Goal: Transaction & Acquisition: Complete application form

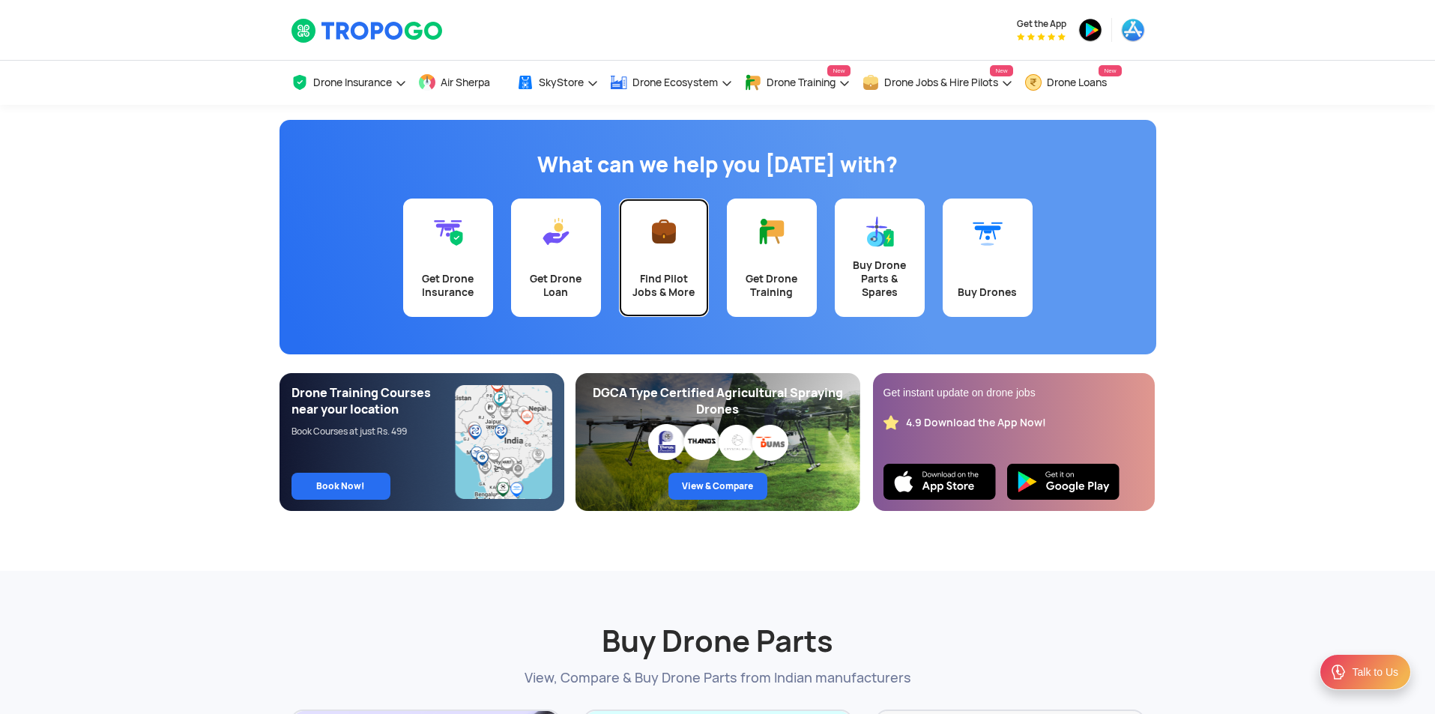
click at [642, 239] on link "Find Pilot Jobs & More" at bounding box center [664, 258] width 90 height 118
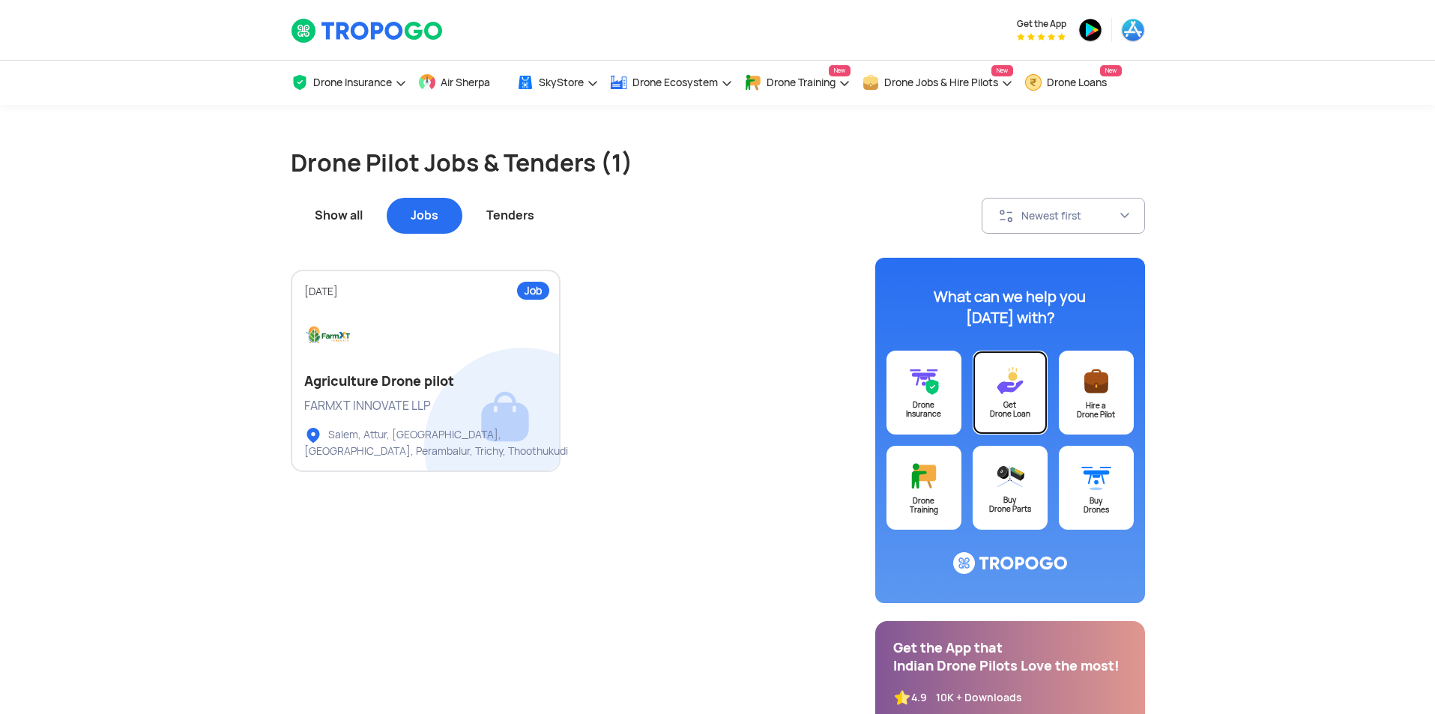
click at [1004, 414] on div "Get Drone Loan" at bounding box center [1010, 410] width 75 height 18
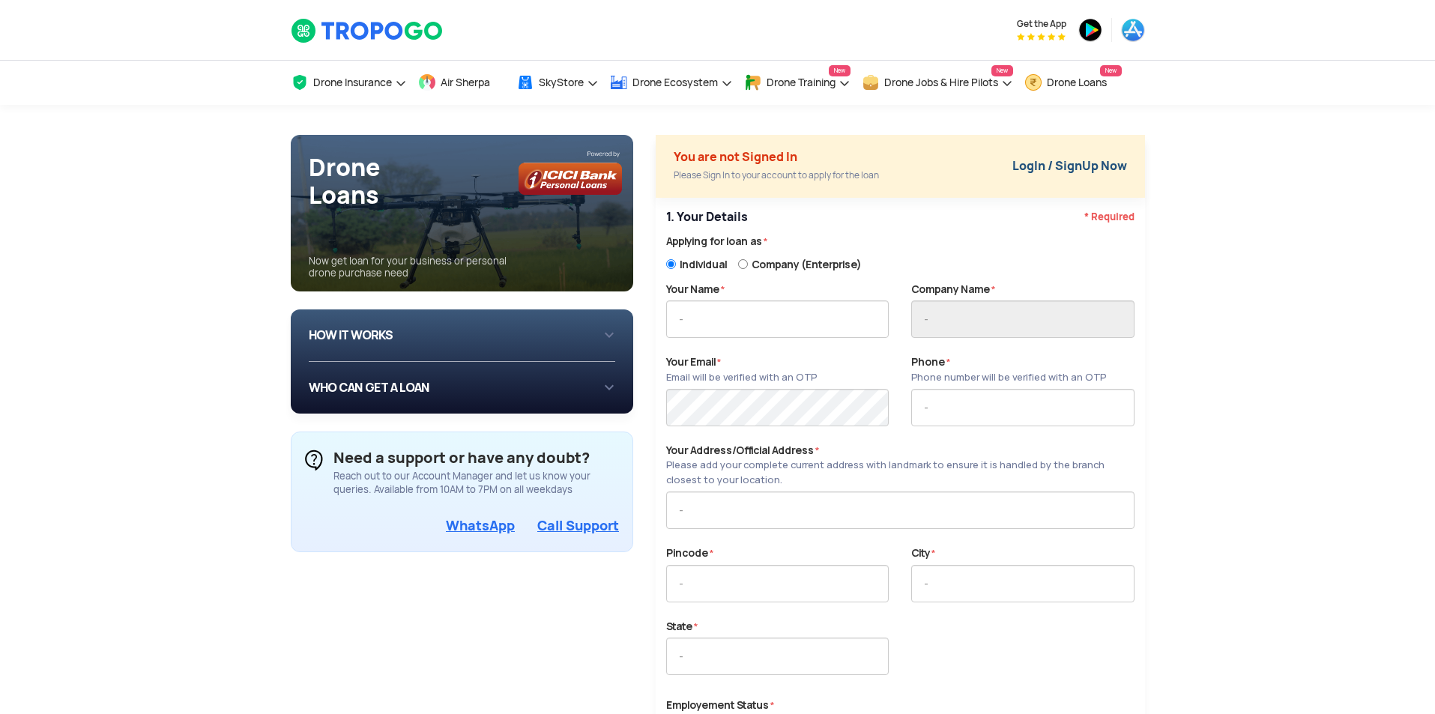
click at [1067, 170] on link "LogIn / SignUp Now" at bounding box center [1070, 166] width 115 height 16
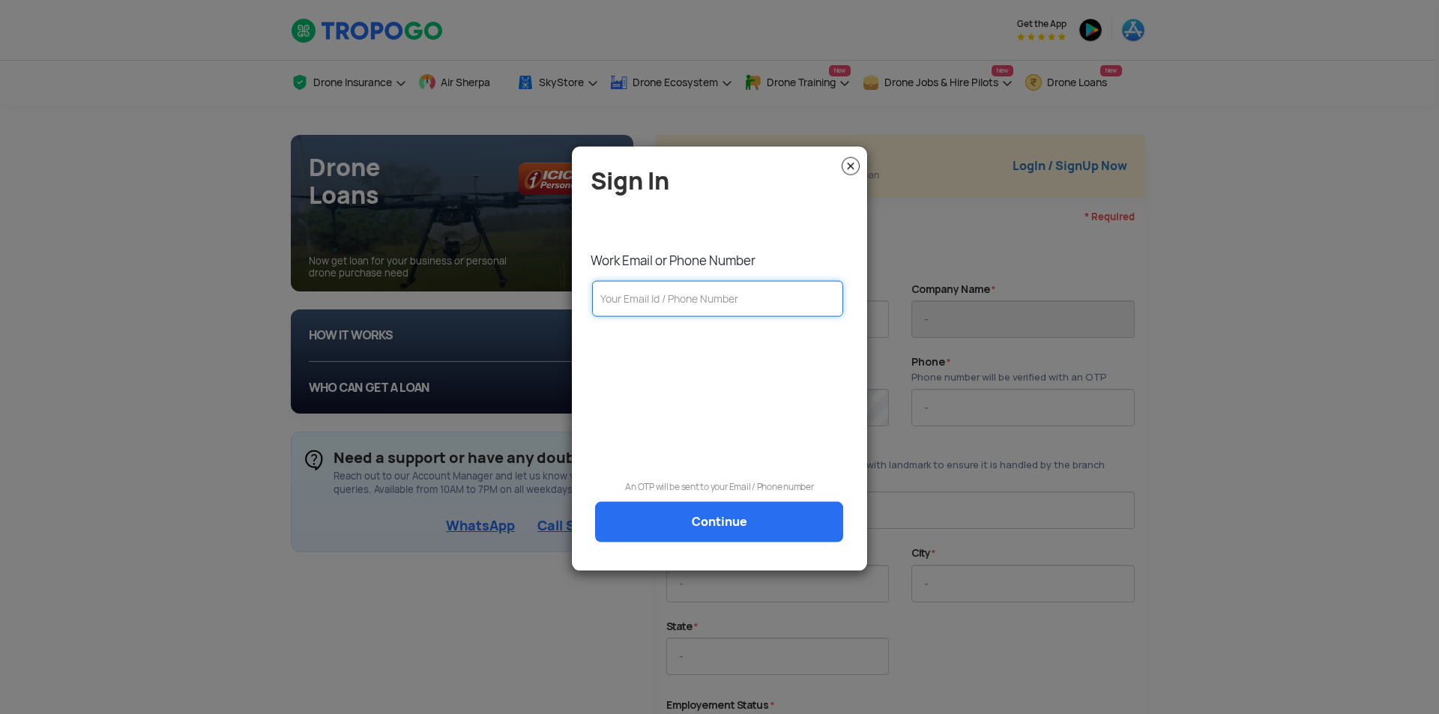
click at [670, 306] on input "text" at bounding box center [717, 298] width 251 height 36
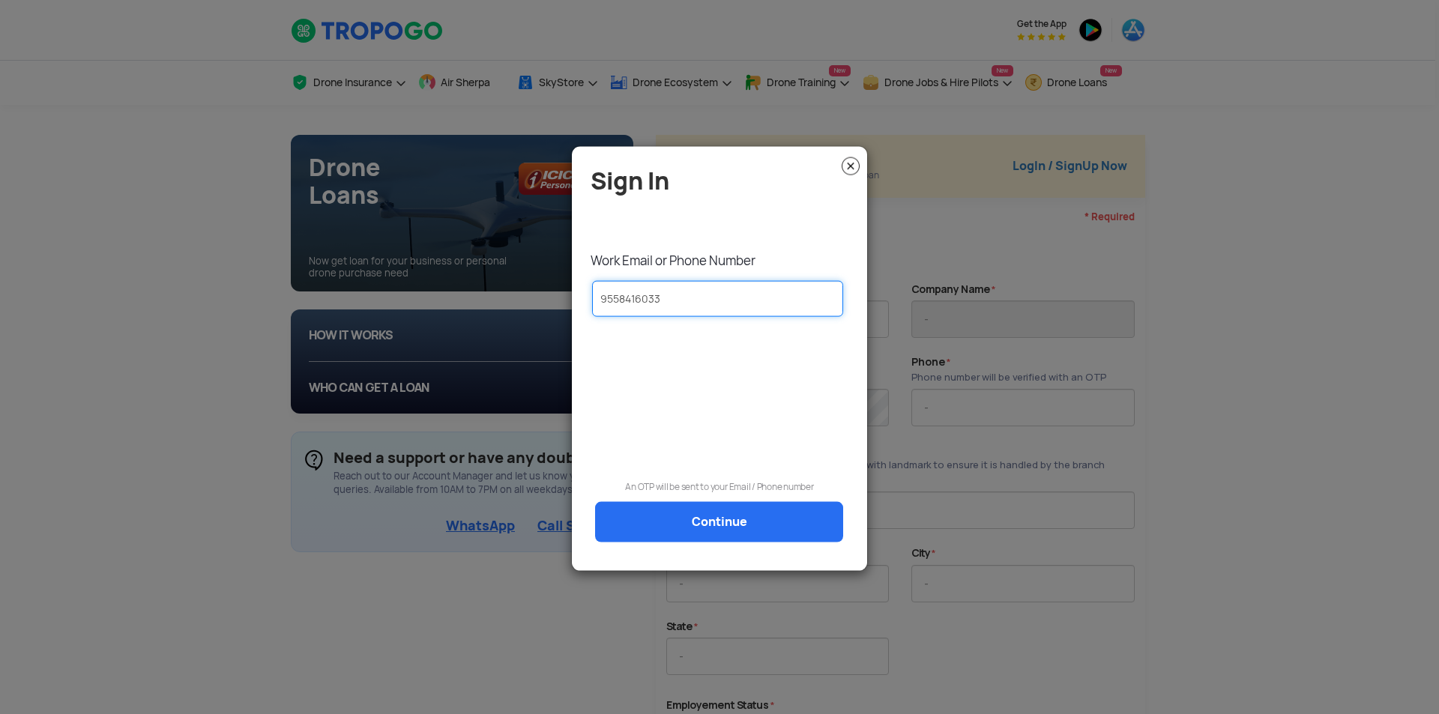
type input "9558416033"
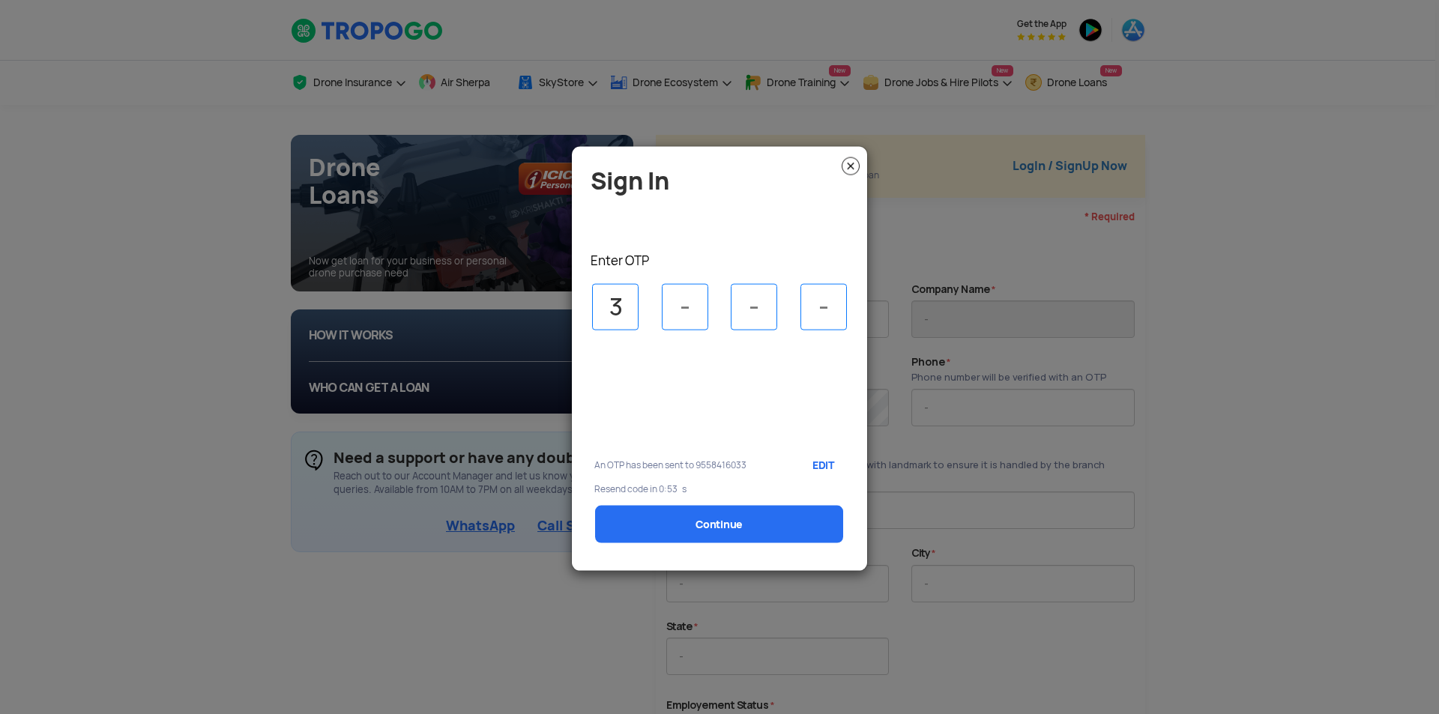
type input "3"
type input "6"
type input "2"
type input "4"
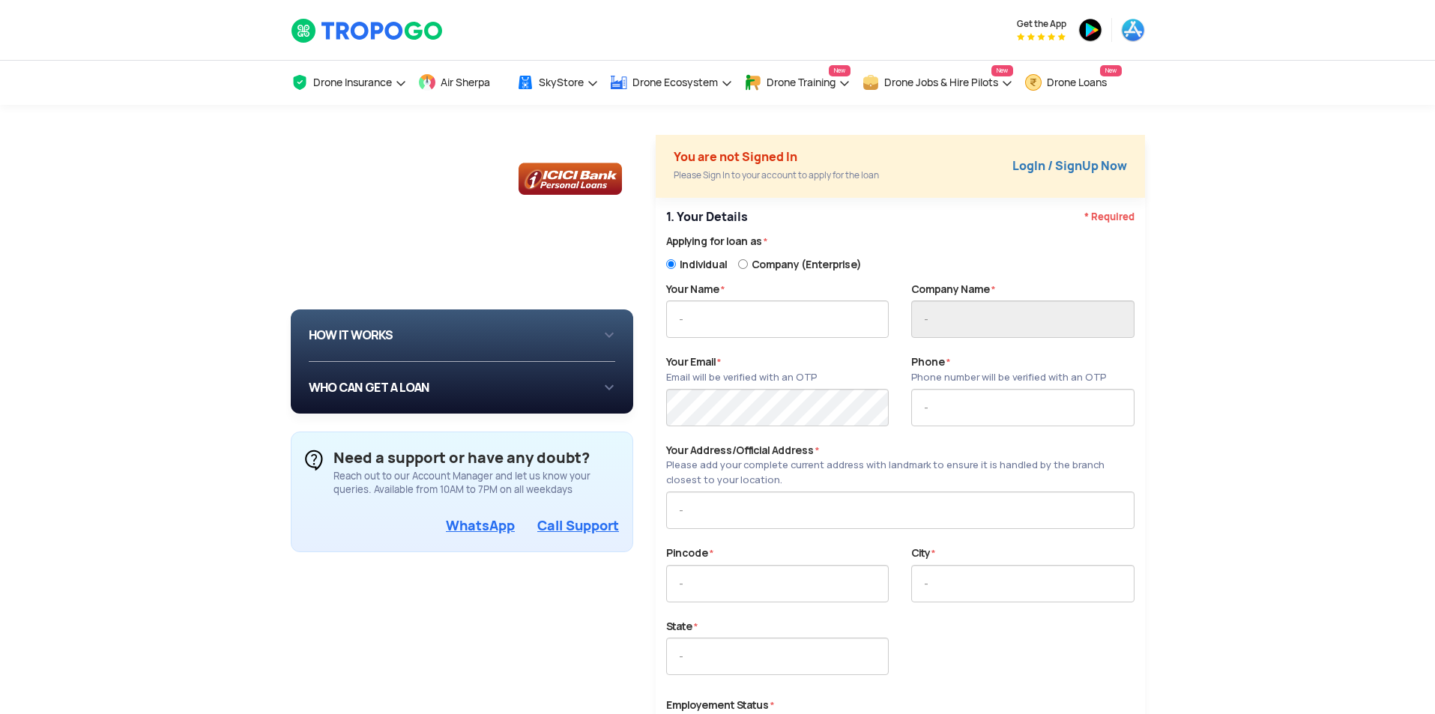
type input "Vatsal fadia"
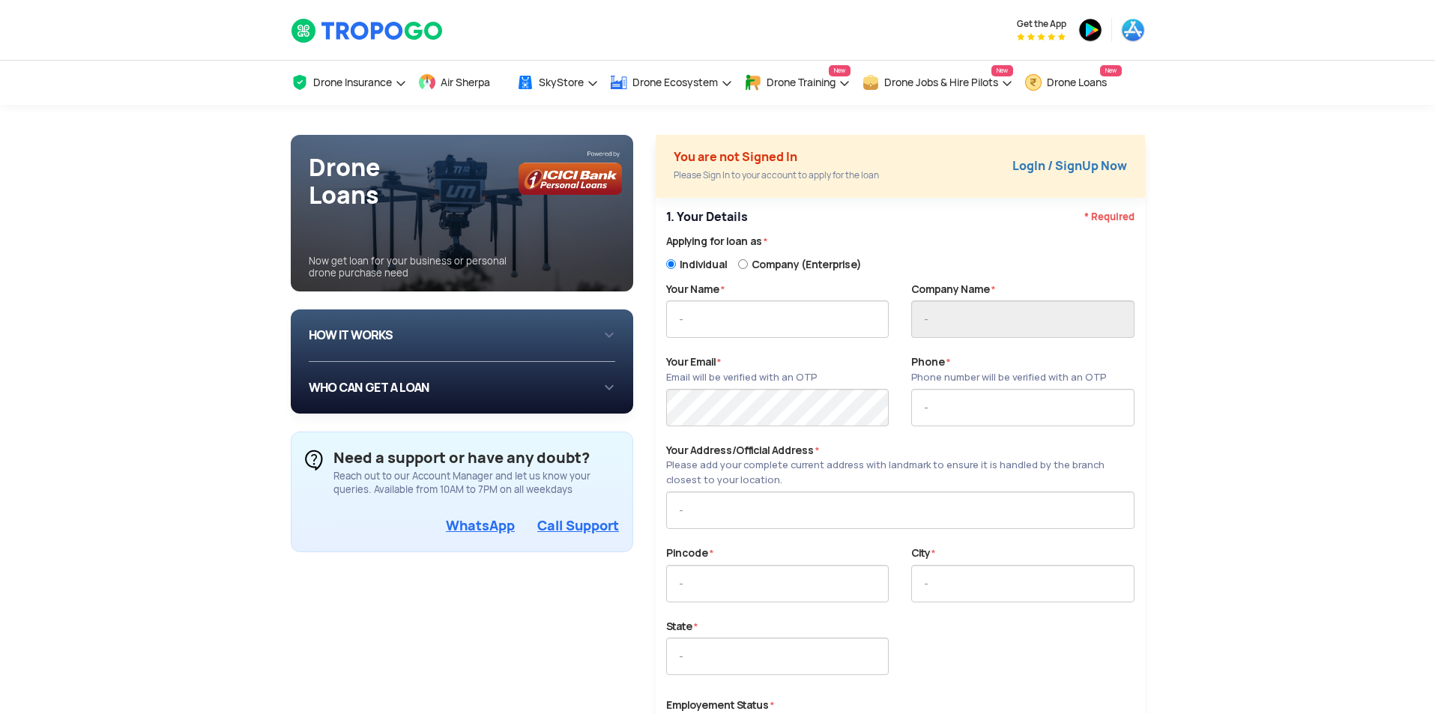
type input "9558416033"
type input "208, shantitower, vasna, Ahmedabad -380007"
type input "380007"
type input "Ahmedabad"
type input "Gujarat"
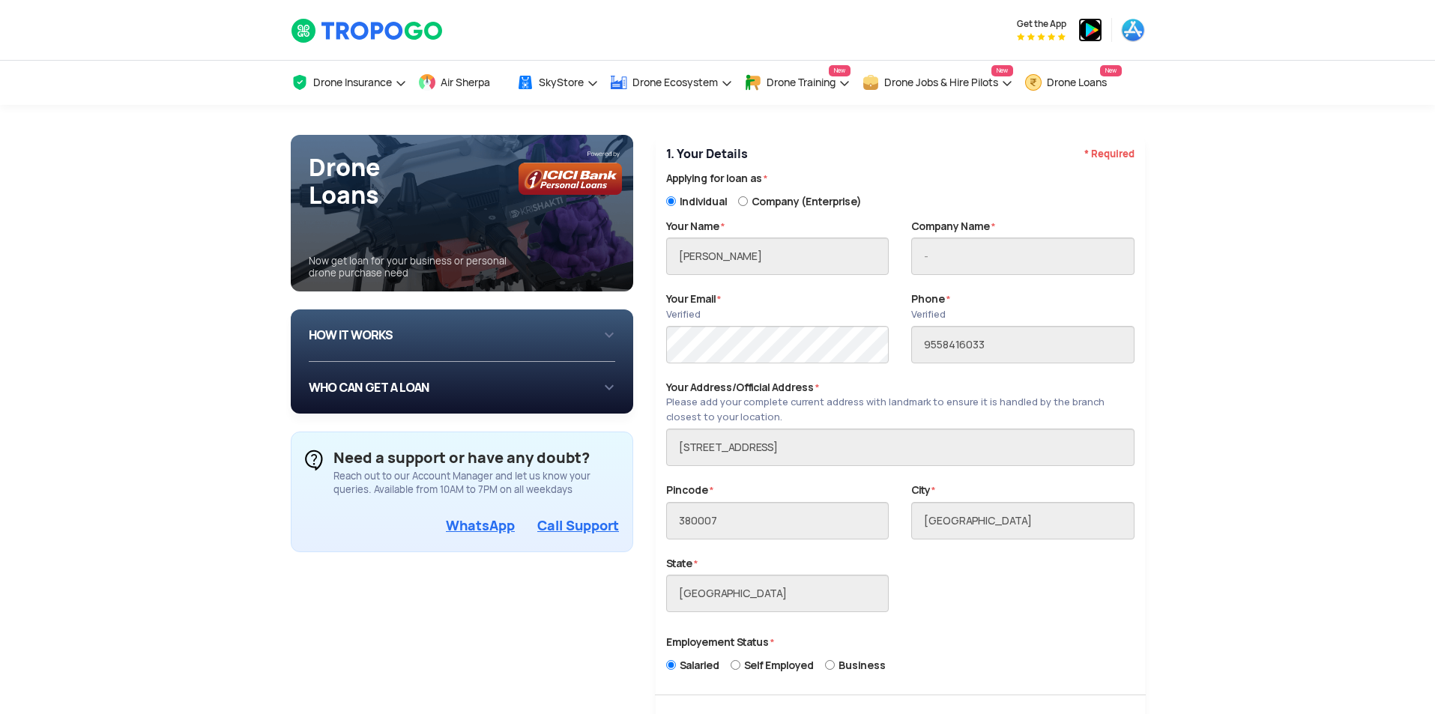
click at [1088, 30] on img at bounding box center [1091, 30] width 24 height 24
